Goal: Task Accomplishment & Management: Use online tool/utility

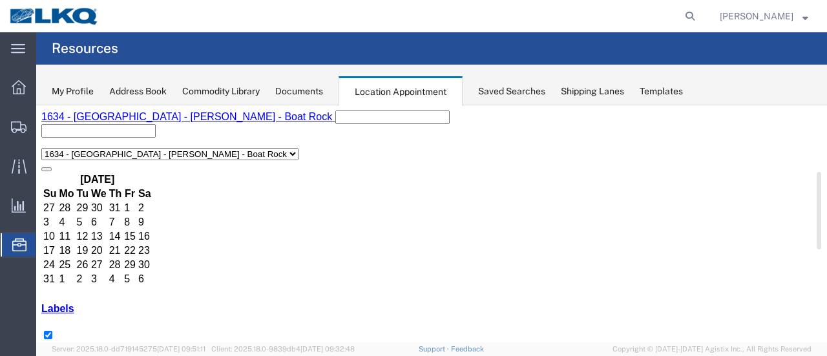
scroll to position [129, 0]
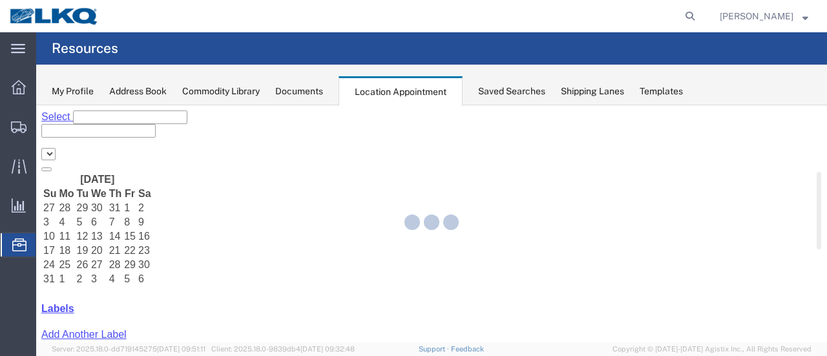
select select "28712"
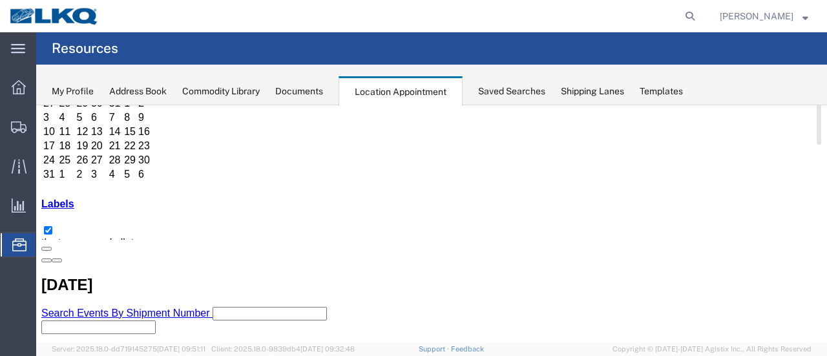
scroll to position [129, 0]
